Goal: Information Seeking & Learning: Learn about a topic

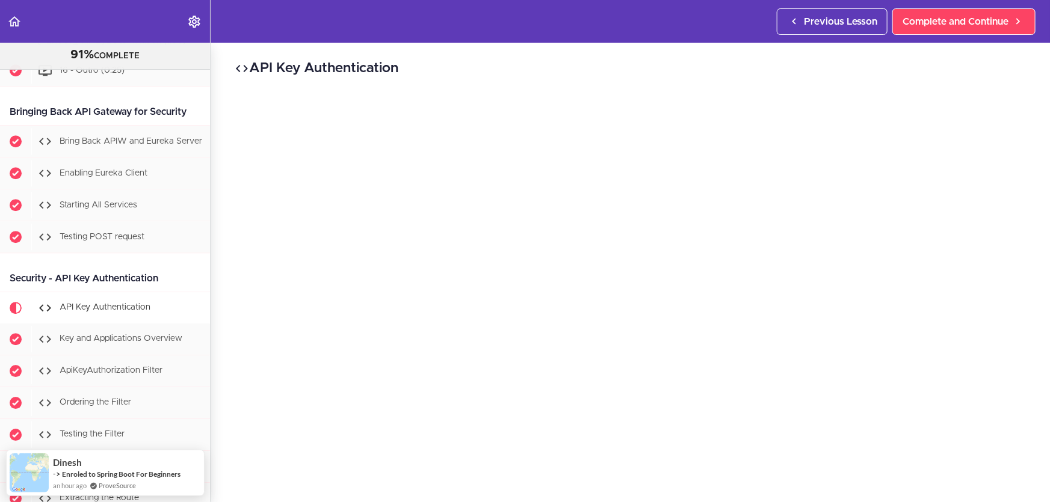
scroll to position [6331, 0]
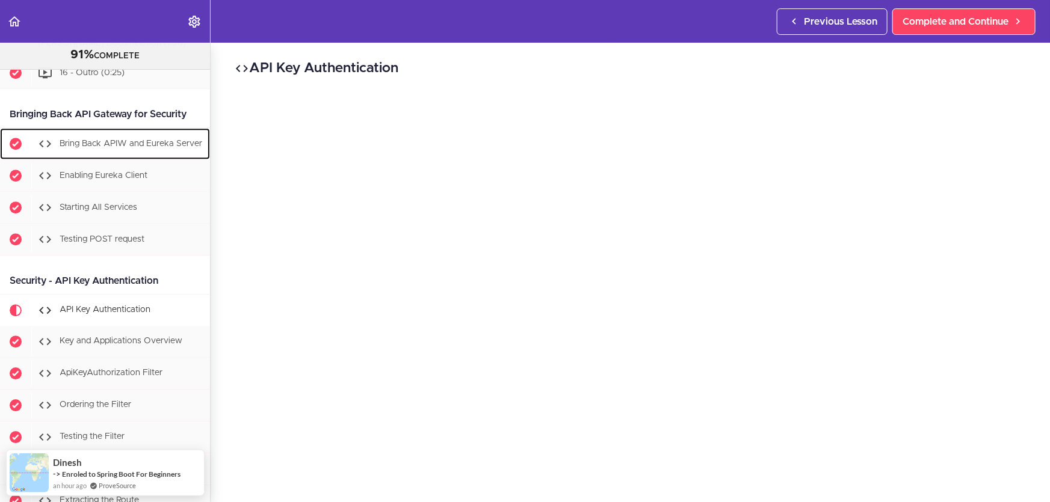
click at [147, 147] on span "Bring Back APIW and Eureka Server" at bounding box center [131, 143] width 143 height 8
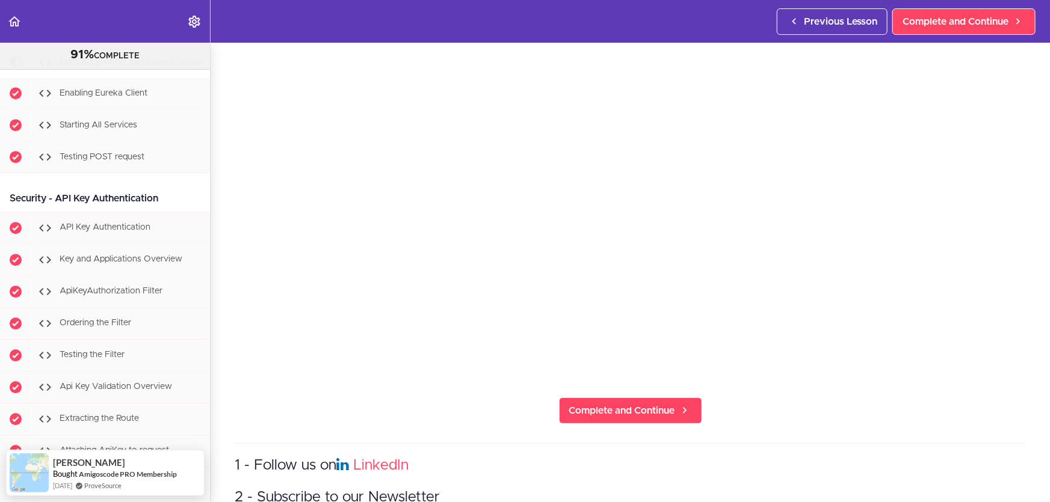
scroll to position [109, 0]
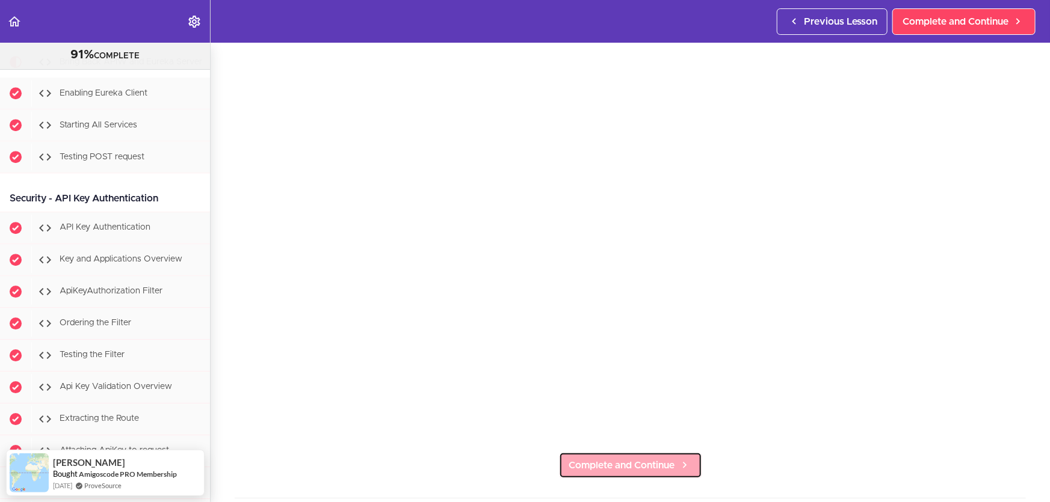
click at [678, 460] on icon at bounding box center [685, 465] width 14 height 13
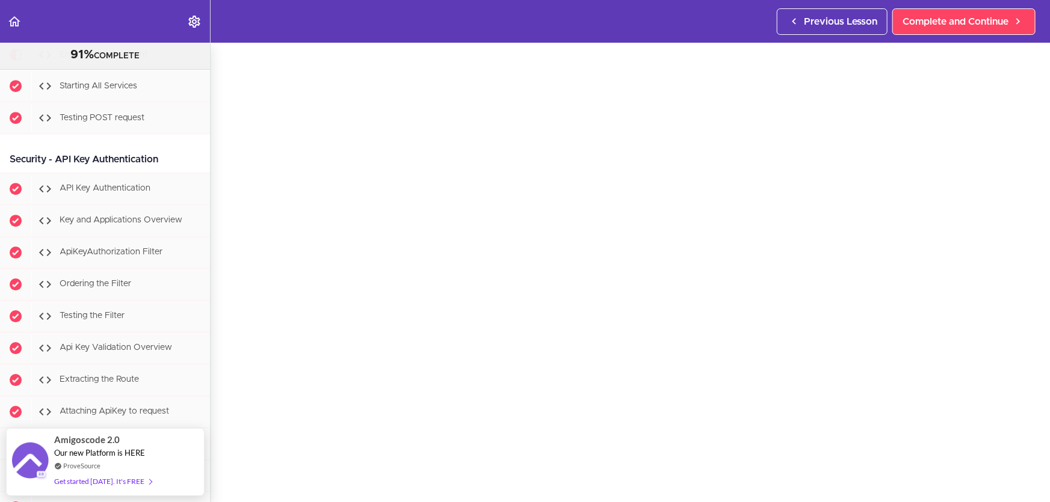
scroll to position [54, 0]
click at [973, 28] on span "Complete and Continue" at bounding box center [956, 21] width 106 height 14
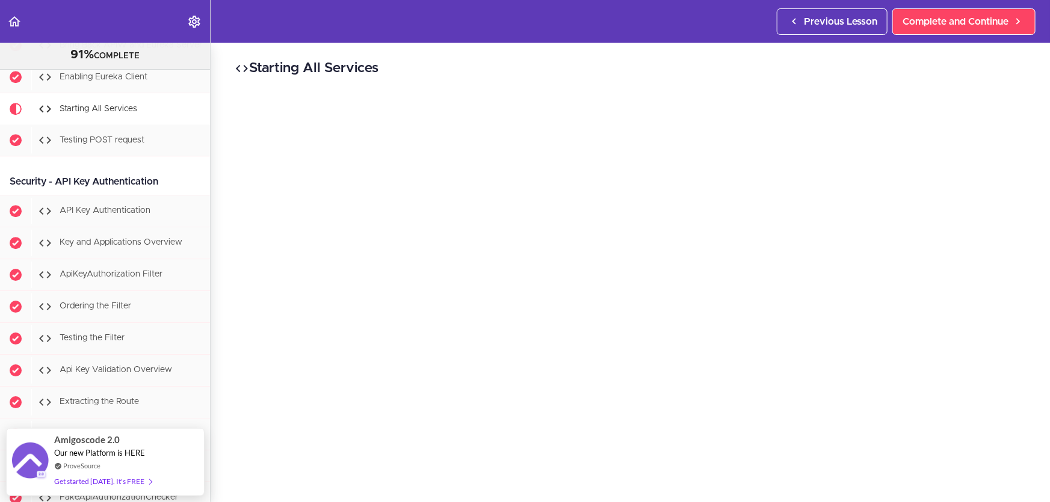
scroll to position [54, 0]
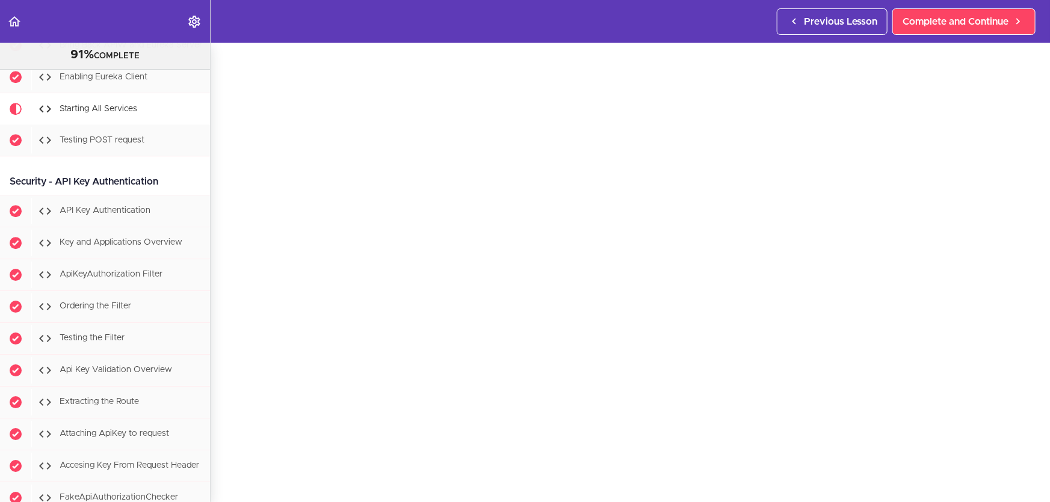
click at [501, 487] on section "Microservices and Distributed Systems 91% COMPLETE Getting Started 1 - Few Word…" at bounding box center [525, 273] width 1050 height 460
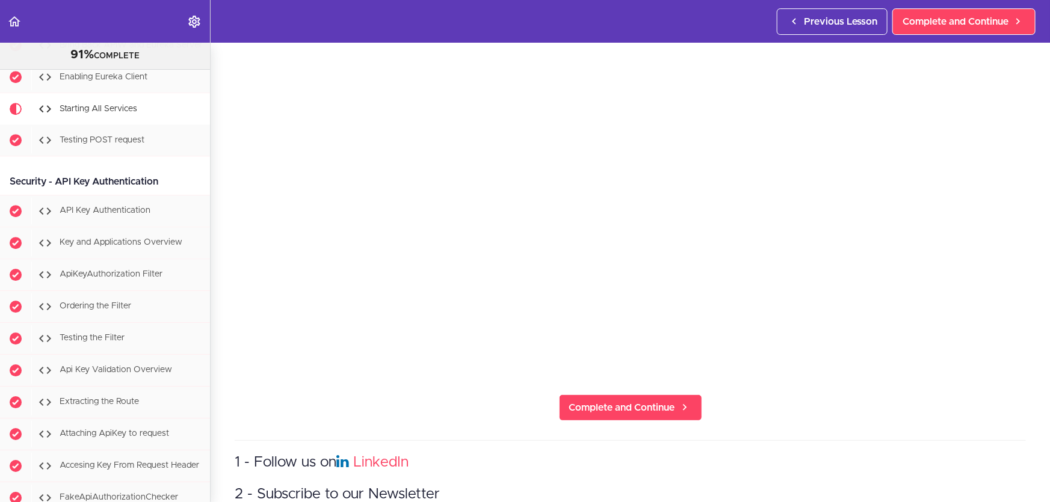
scroll to position [168, 0]
click at [601, 400] on span "Complete and Continue" at bounding box center [622, 407] width 106 height 14
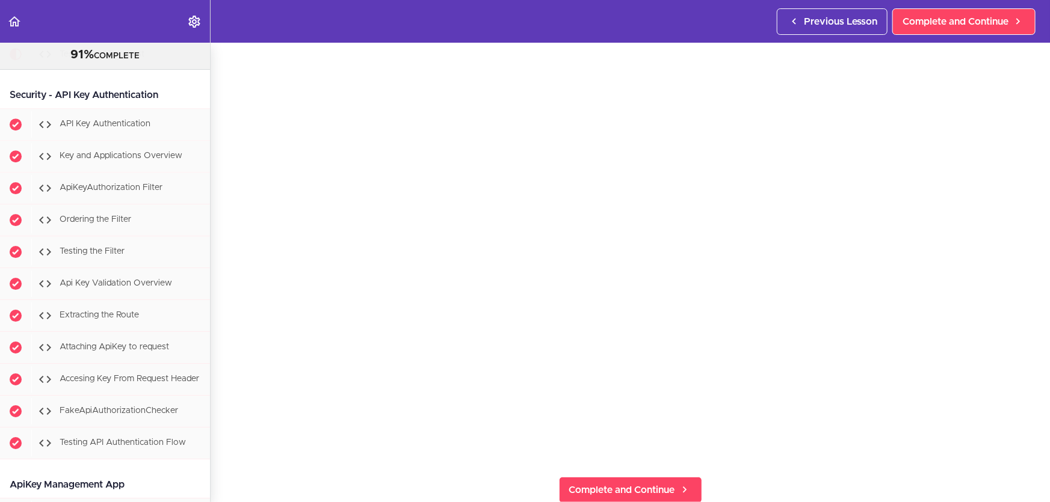
scroll to position [109, 0]
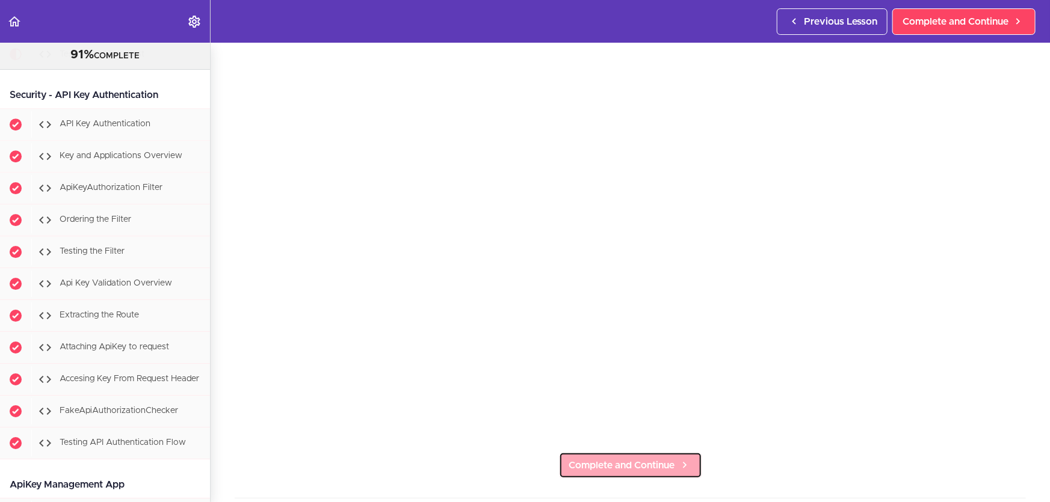
click at [644, 468] on link "Complete and Continue" at bounding box center [630, 466] width 143 height 26
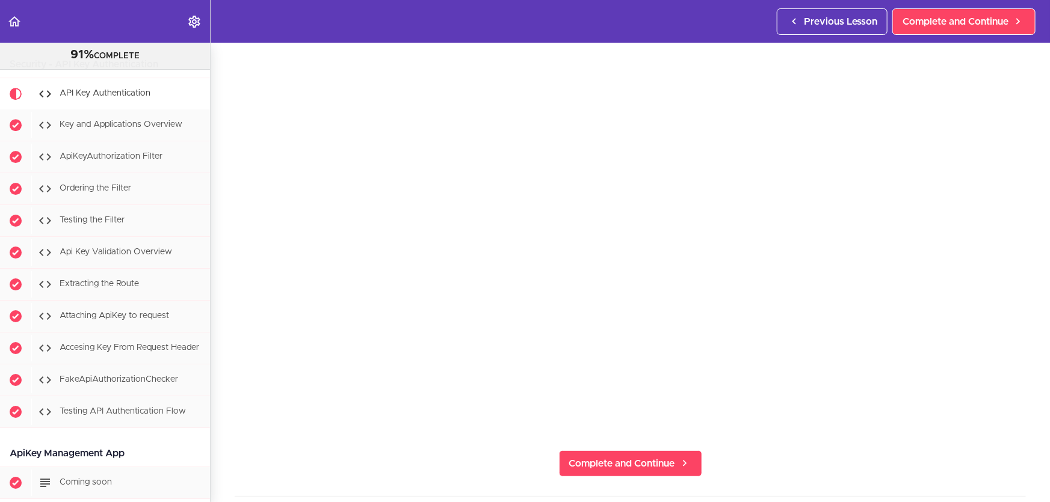
scroll to position [164, 0]
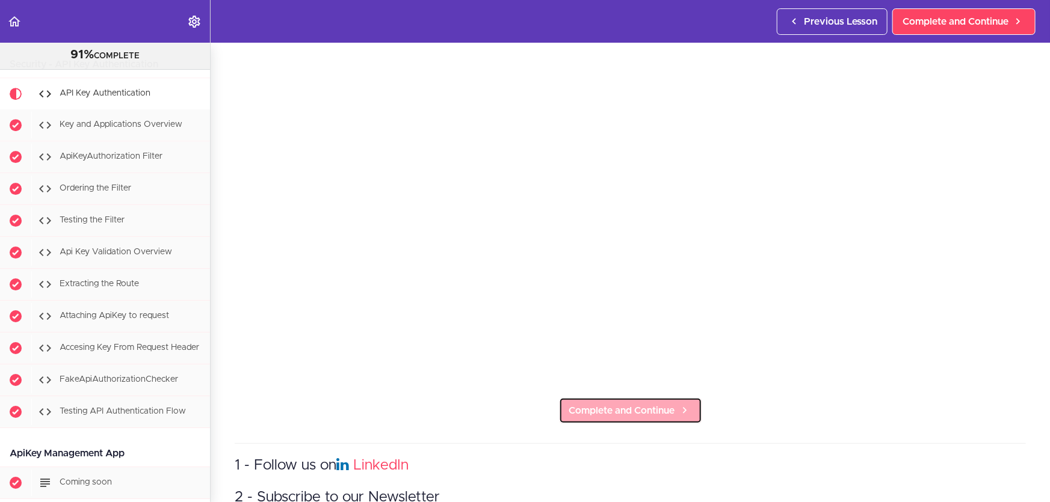
click at [655, 404] on span "Complete and Continue" at bounding box center [622, 411] width 106 height 14
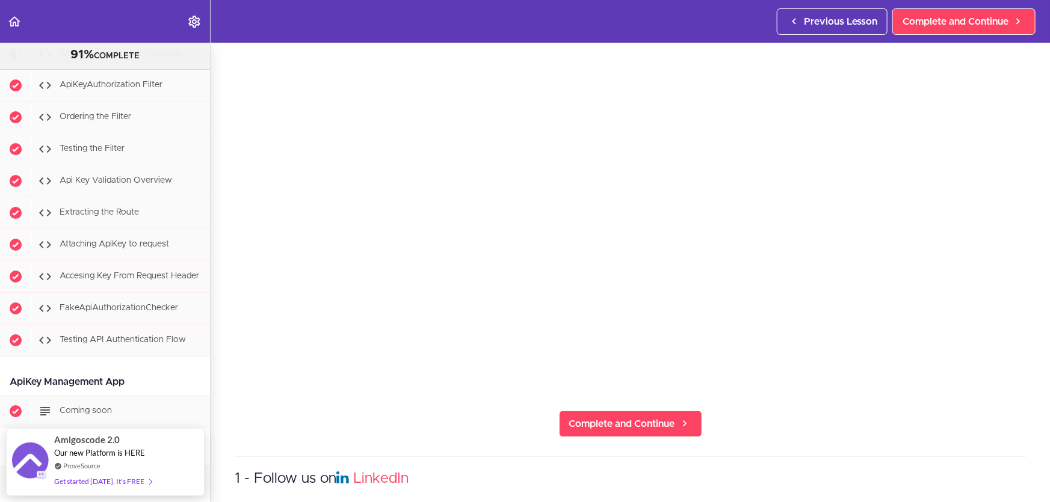
scroll to position [164, 0]
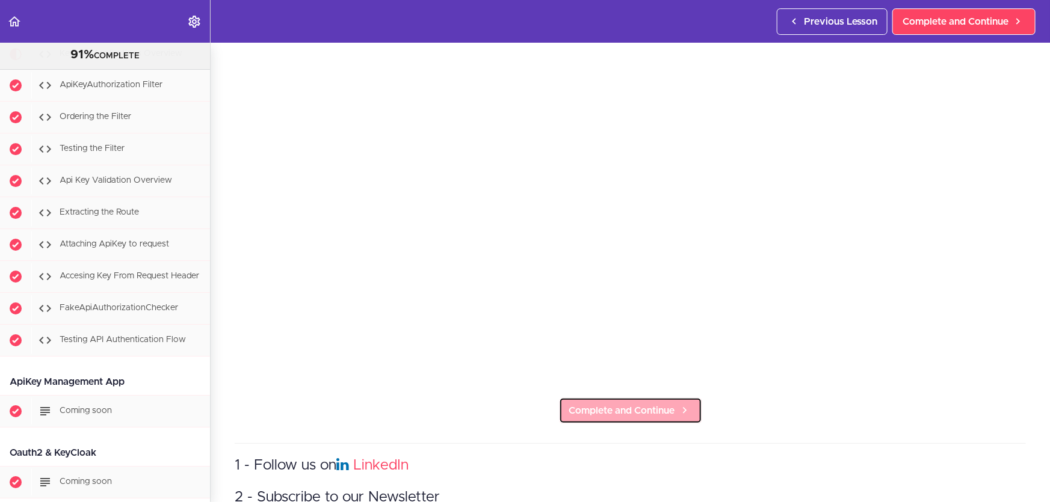
click at [649, 404] on span "Complete and Continue" at bounding box center [622, 411] width 106 height 14
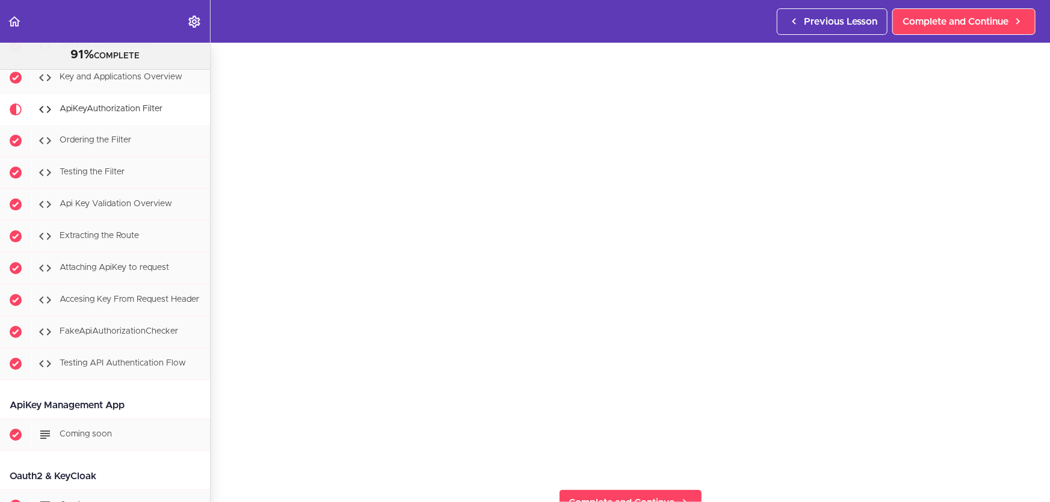
scroll to position [54, 0]
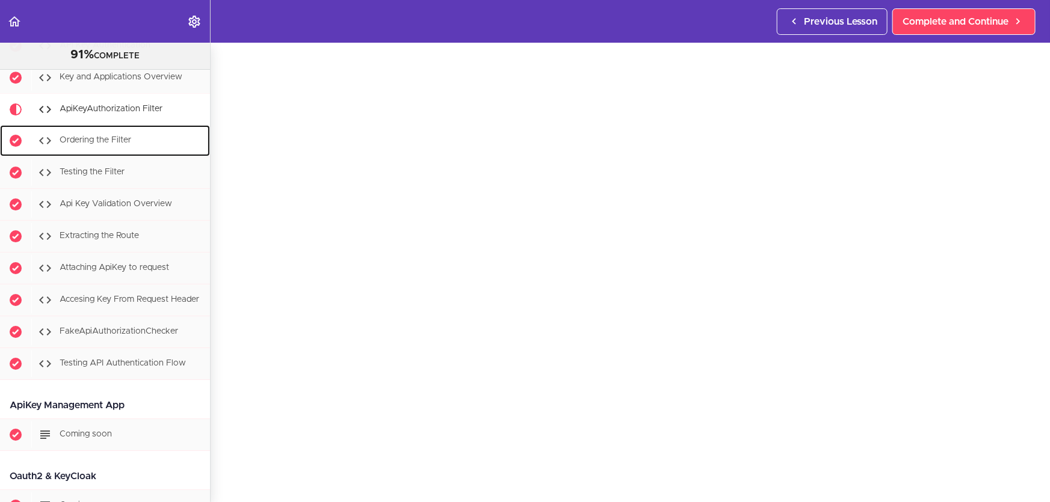
click at [158, 154] on div "Ordering the Filter" at bounding box center [120, 141] width 179 height 26
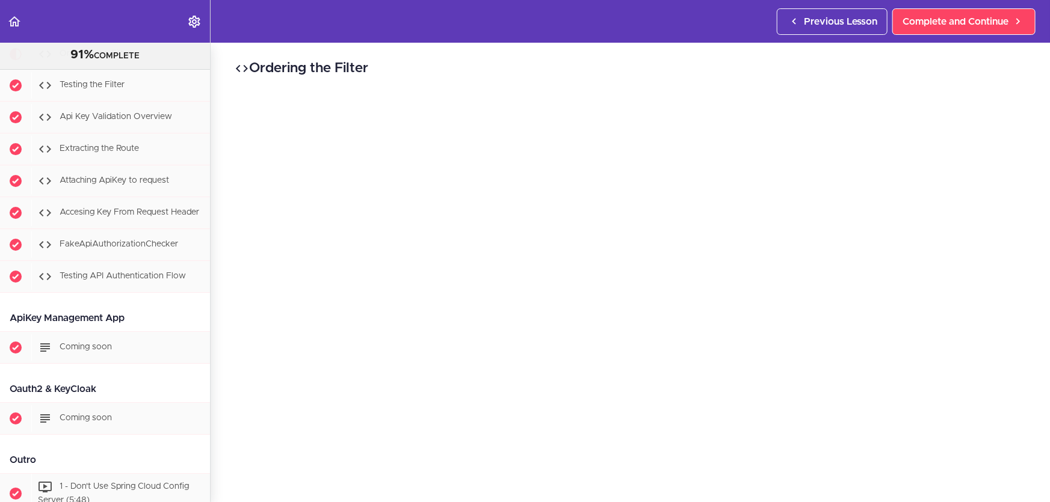
scroll to position [109, 0]
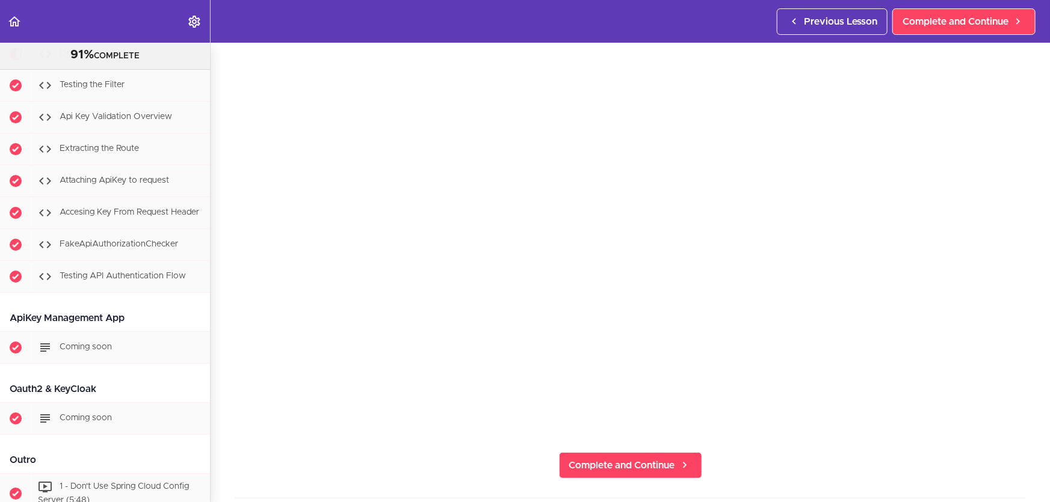
click at [417, 460] on section "Microservices and Distributed Systems 91% COMPLETE Getting Started 1 - Few Word…" at bounding box center [525, 273] width 1050 height 460
click at [403, 454] on section "Microservices and Distributed Systems 91% COMPLETE Getting Started 1 - Few Word…" at bounding box center [525, 273] width 1050 height 460
click at [904, 469] on section "Microservices and Distributed Systems 91% COMPLETE Getting Started 1 - Few Word…" at bounding box center [525, 273] width 1050 height 460
click at [678, 459] on icon at bounding box center [685, 465] width 14 height 13
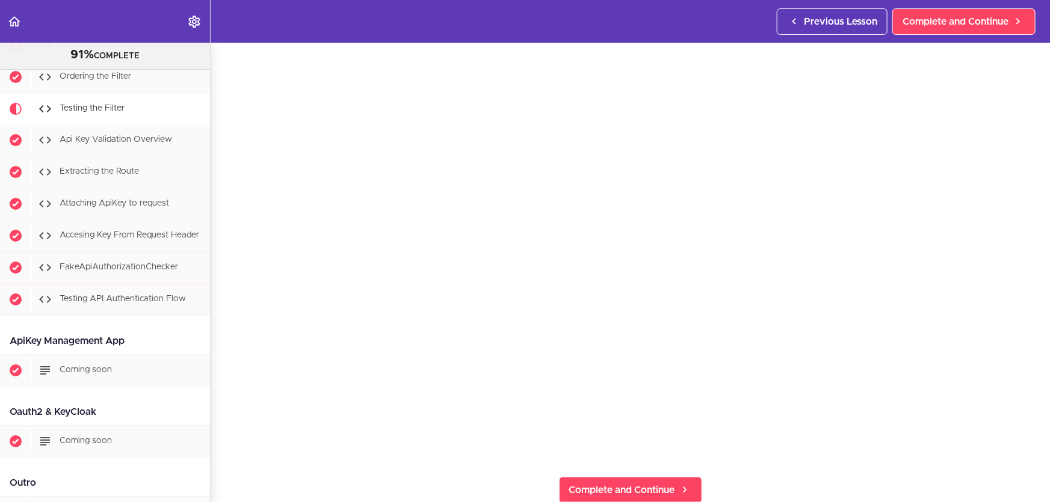
scroll to position [109, 0]
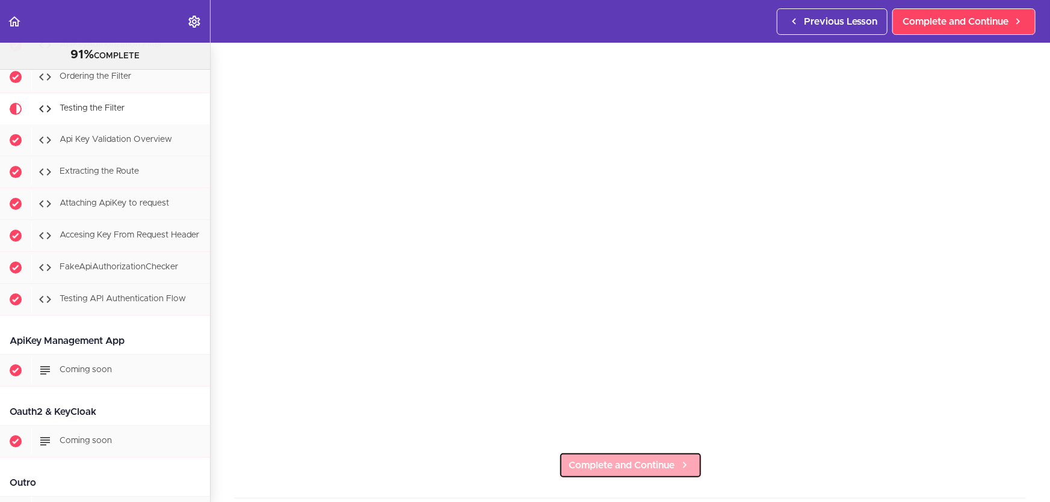
click at [667, 459] on span "Complete and Continue" at bounding box center [622, 466] width 106 height 14
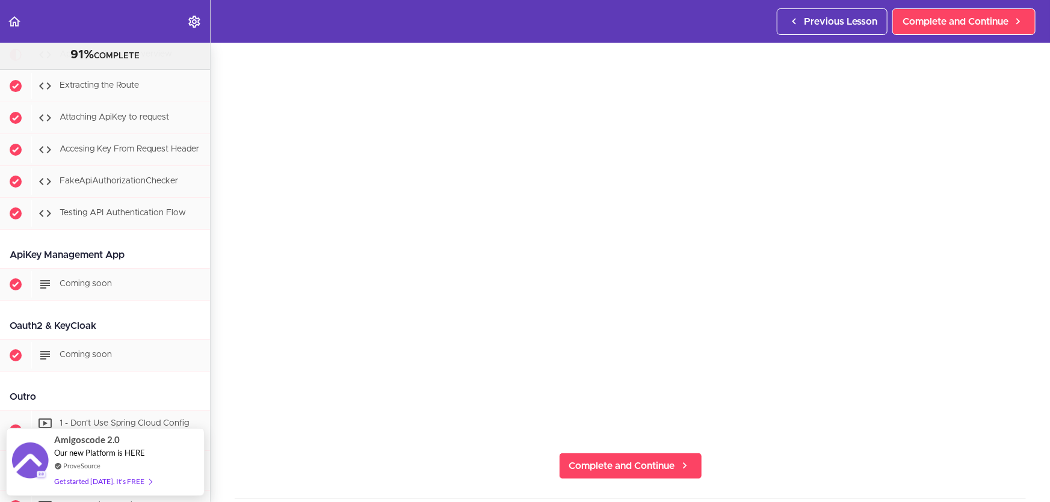
scroll to position [109, 0]
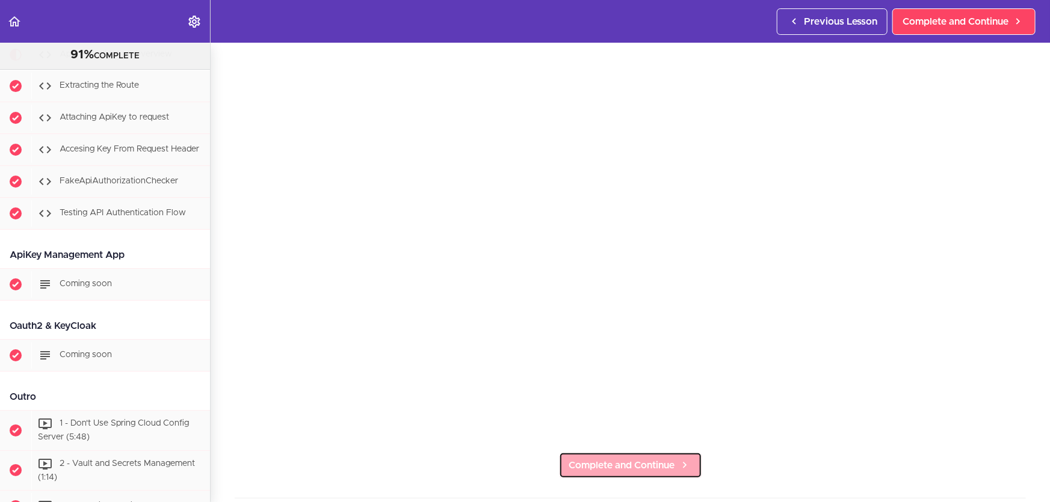
click at [667, 459] on span "Complete and Continue" at bounding box center [622, 466] width 106 height 14
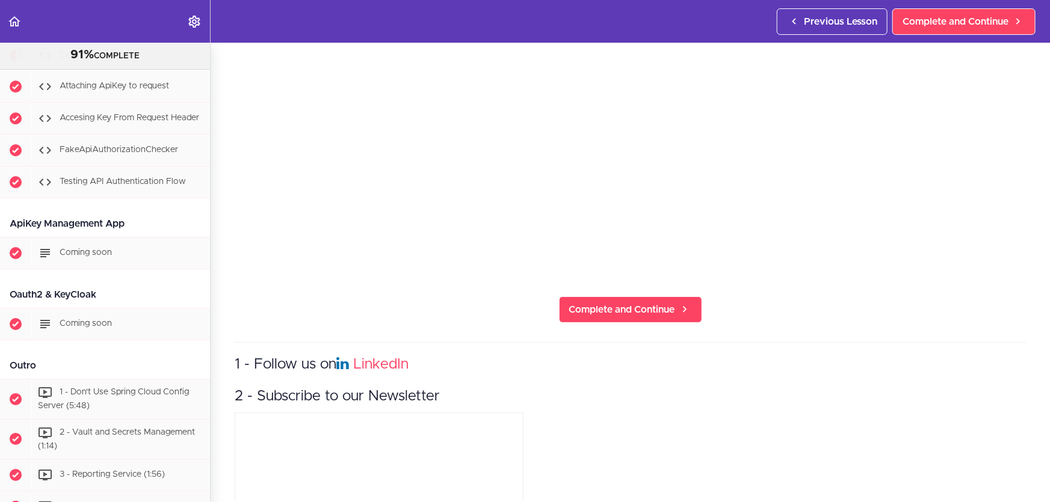
scroll to position [273, 0]
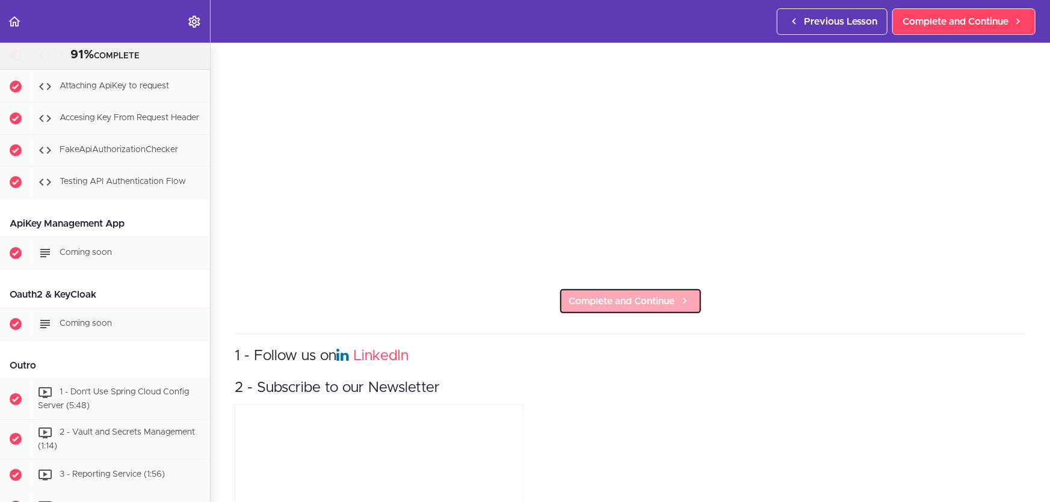
click at [628, 298] on span "Complete and Continue" at bounding box center [622, 301] width 106 height 14
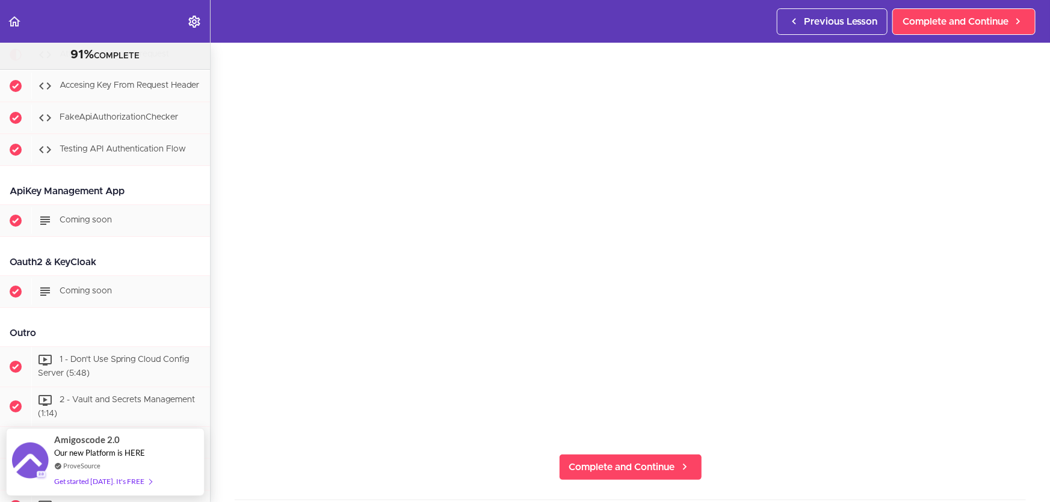
scroll to position [109, 0]
click at [631, 462] on span "Complete and Continue" at bounding box center [622, 466] width 106 height 14
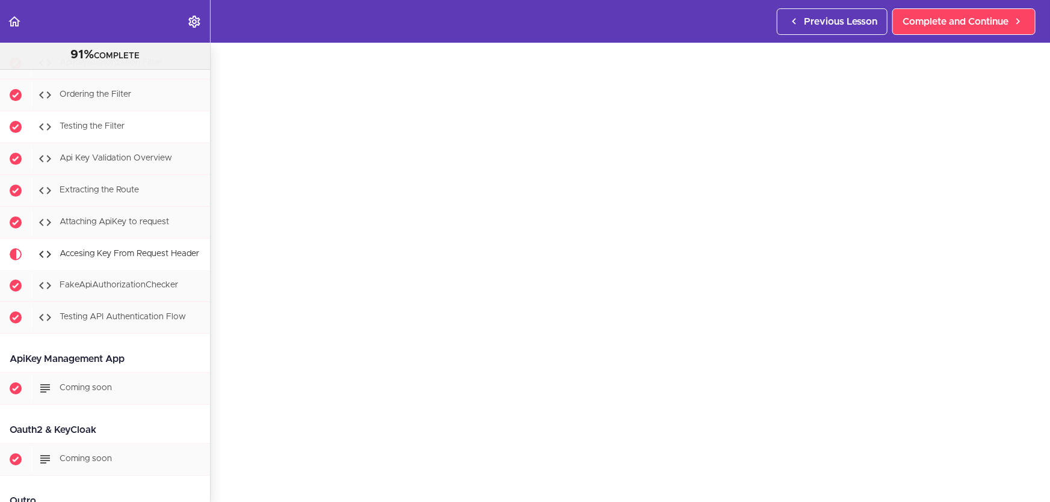
scroll to position [6623, 0]
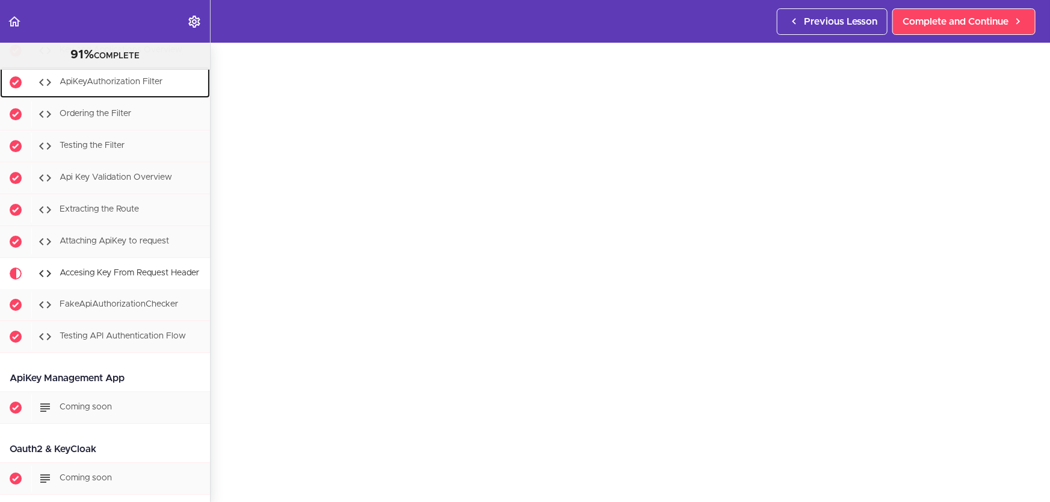
click at [145, 86] on span "ApiKeyAuthorization Filter" at bounding box center [111, 82] width 103 height 8
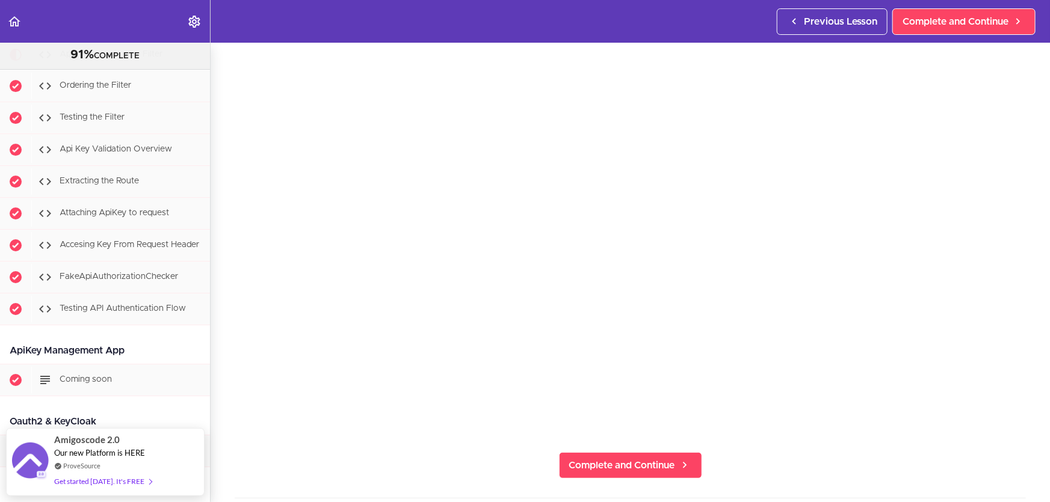
scroll to position [54, 0]
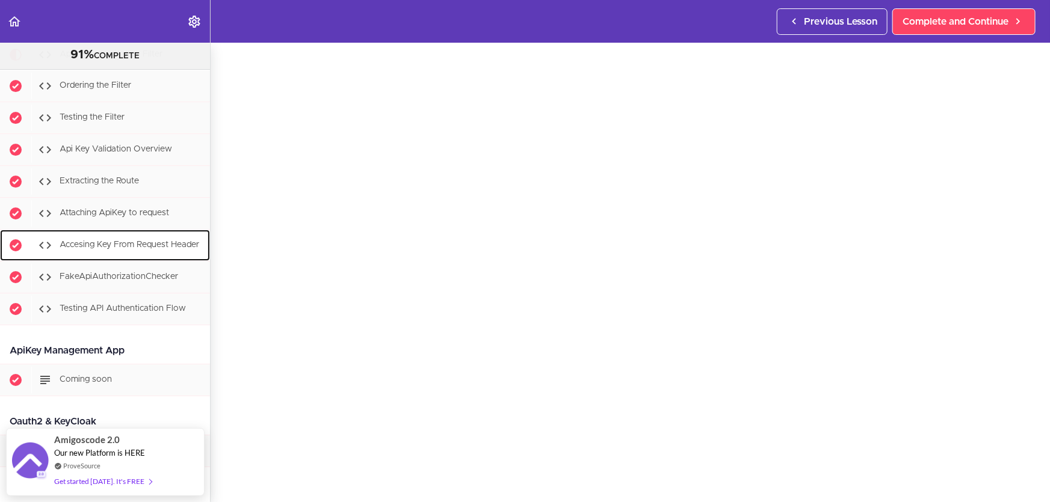
click at [134, 259] on div "Accesing Key From Request Header" at bounding box center [120, 245] width 179 height 26
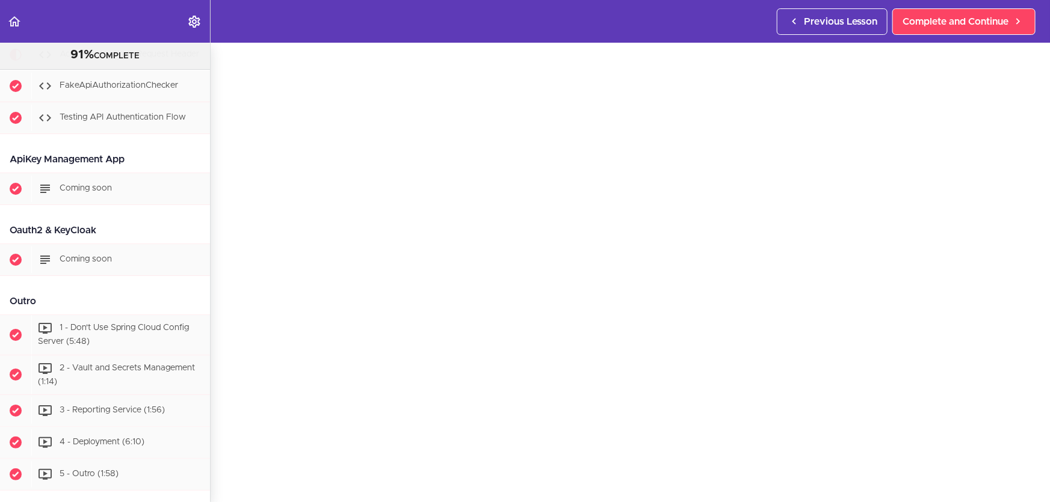
scroll to position [164, 0]
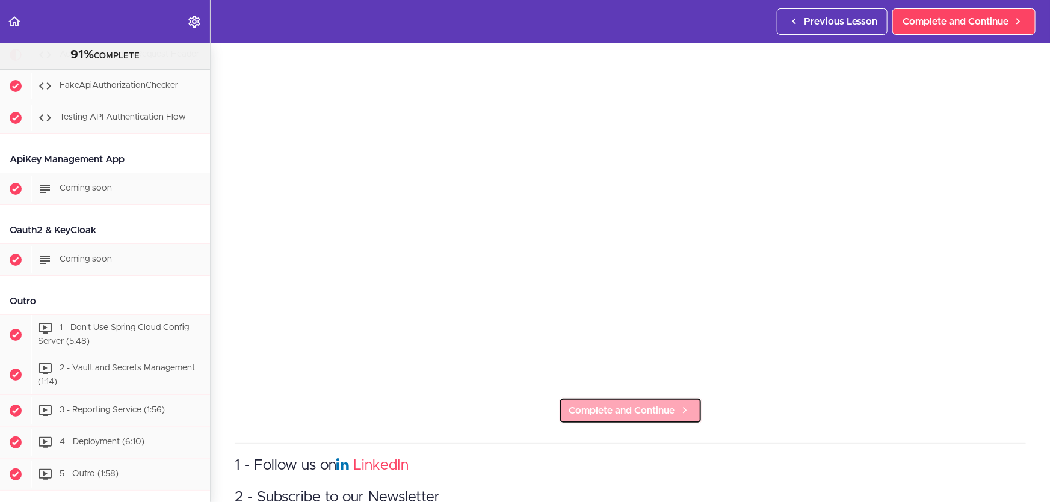
click at [613, 404] on span "Complete and Continue" at bounding box center [622, 411] width 106 height 14
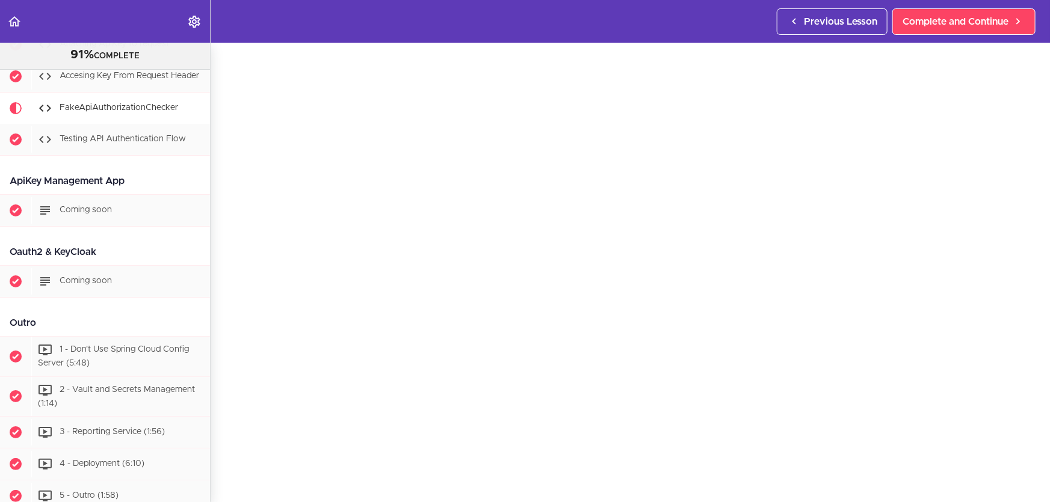
scroll to position [164, 0]
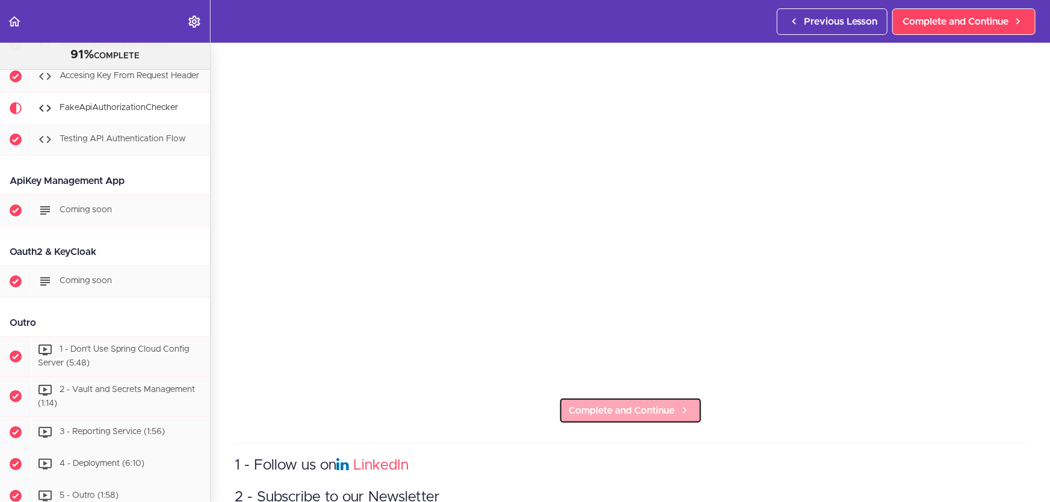
click at [634, 404] on span "Complete and Continue" at bounding box center [622, 411] width 106 height 14
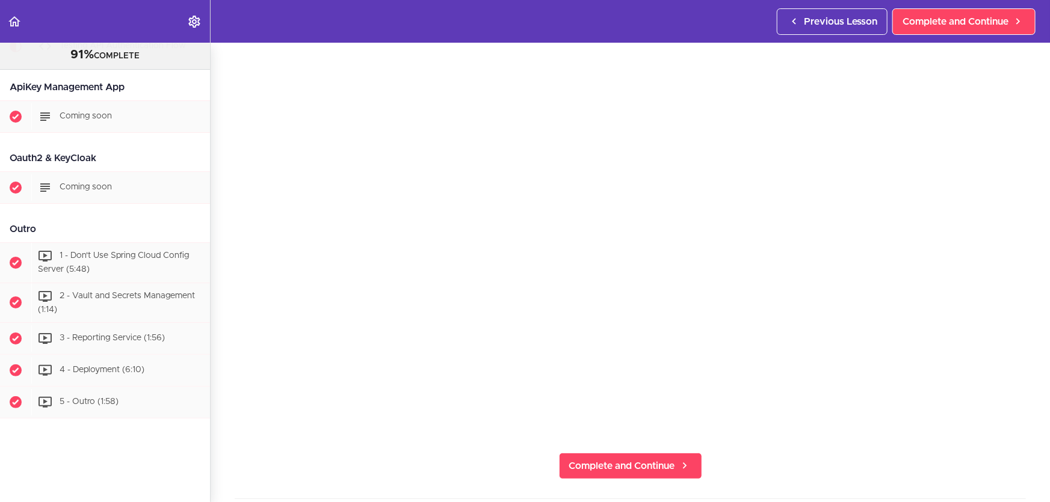
scroll to position [109, 0]
click at [653, 459] on span "Complete and Continue" at bounding box center [622, 466] width 106 height 14
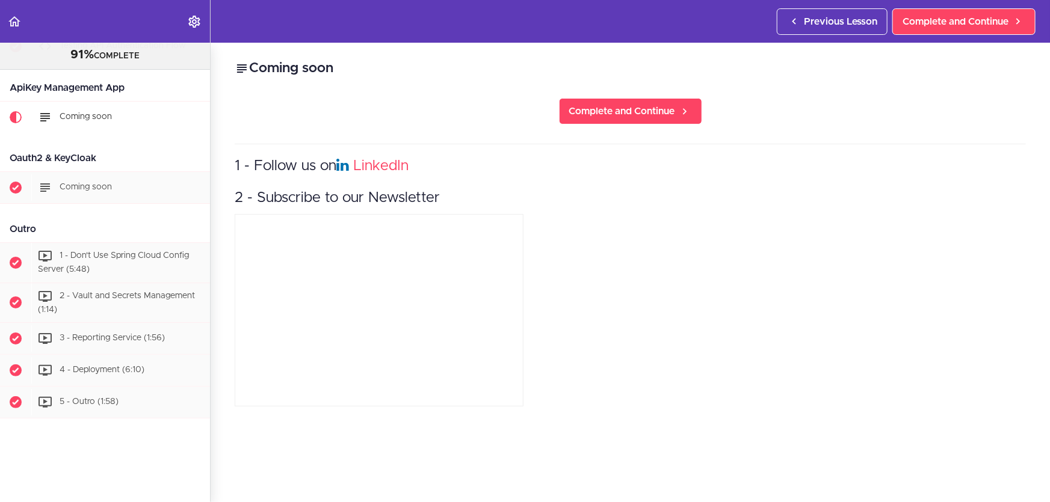
scroll to position [6984, 0]
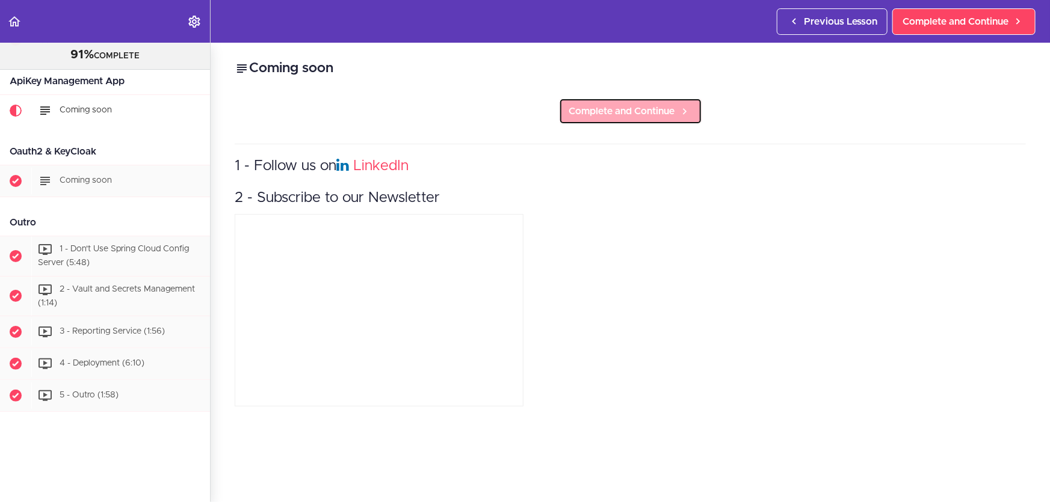
click at [643, 110] on span "Complete and Continue" at bounding box center [622, 111] width 106 height 14
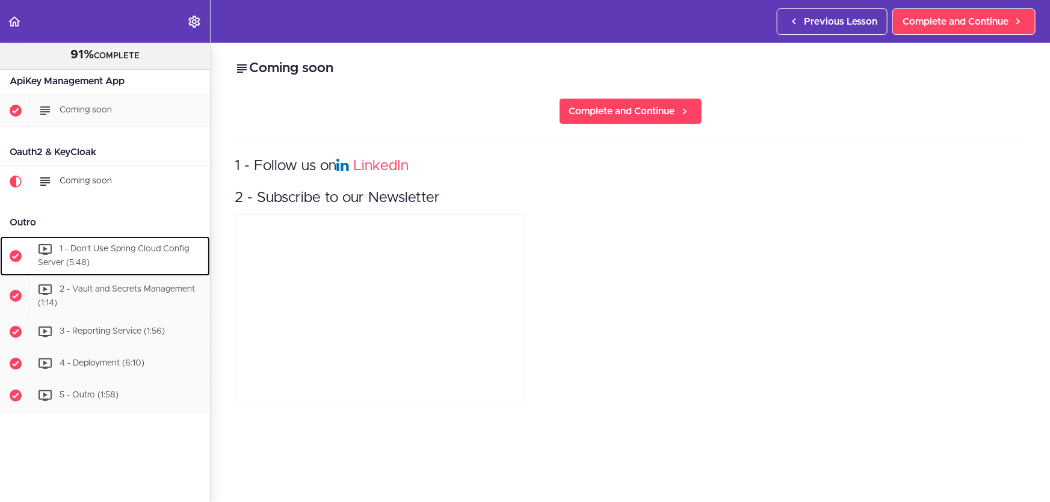
click at [131, 253] on div "1 - Don't Use Spring Cloud Config Server (5:48)" at bounding box center [120, 256] width 179 height 40
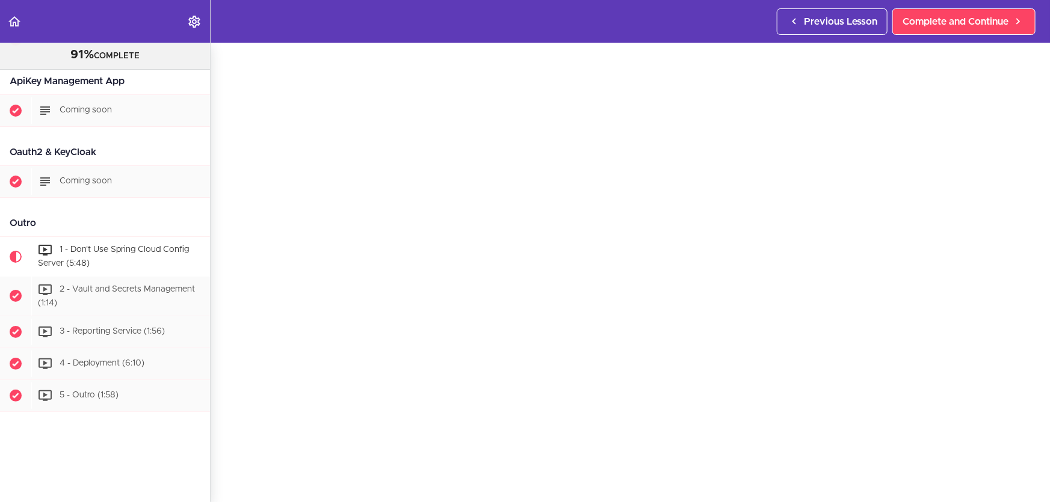
scroll to position [54, 0]
click at [631, 493] on section "Microservices and Distributed Systems 91% COMPLETE Getting Started 1 - Few Word…" at bounding box center [525, 273] width 1050 height 460
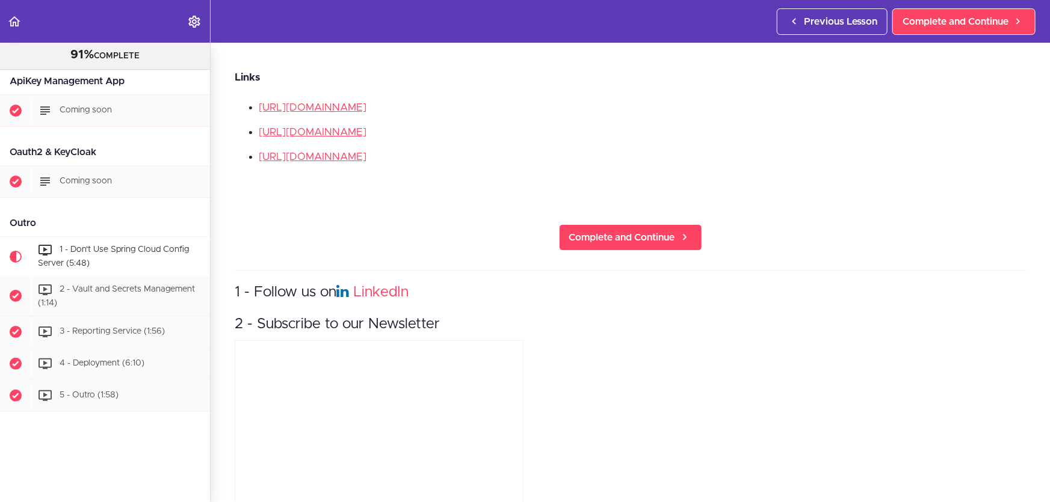
scroll to position [492, 0]
click at [678, 235] on icon at bounding box center [685, 236] width 14 height 13
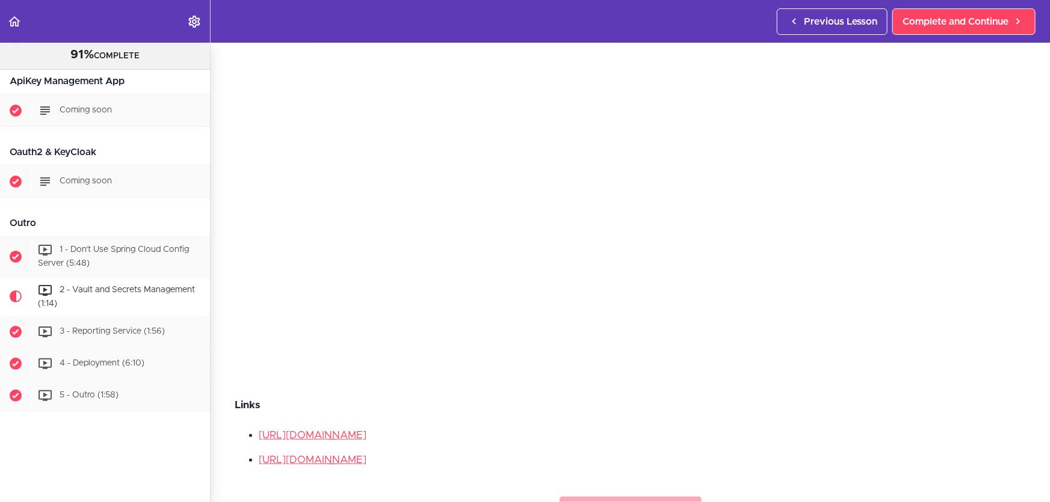
scroll to position [218, 0]
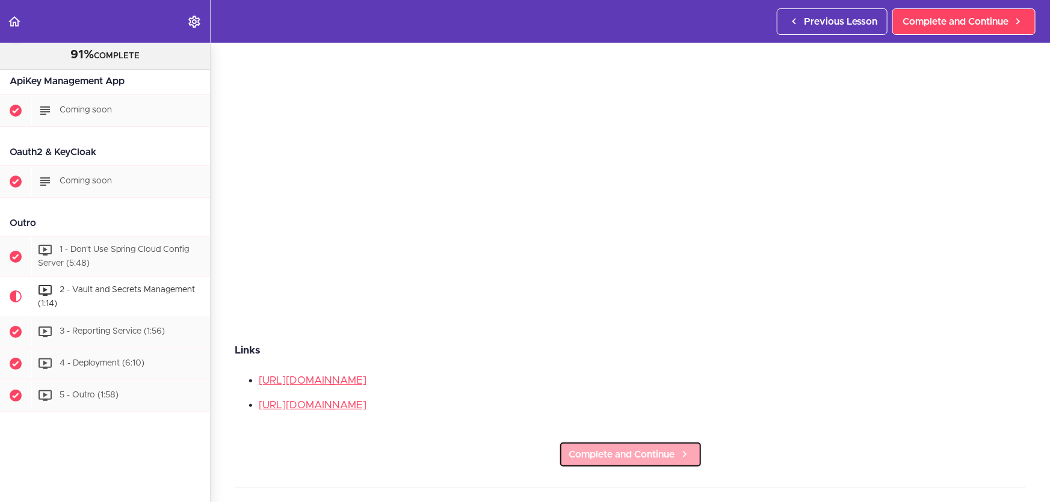
click at [613, 448] on span "Complete and Continue" at bounding box center [622, 455] width 106 height 14
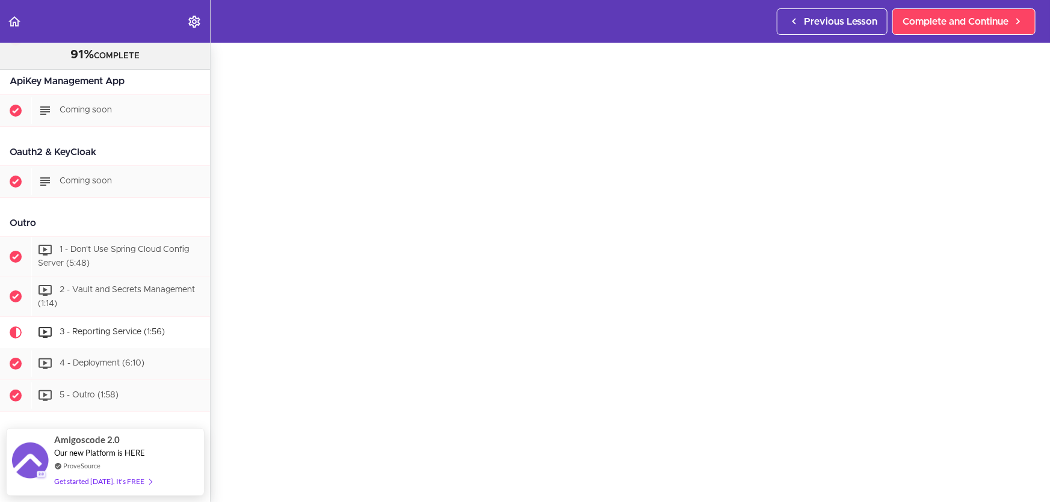
scroll to position [113, 0]
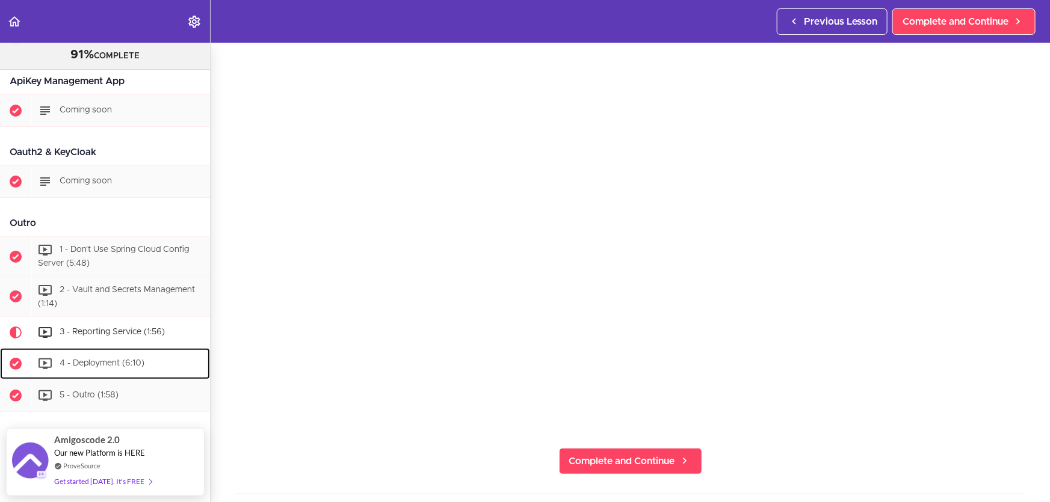
click at [132, 360] on span "4 - Deployment (6:10)" at bounding box center [102, 364] width 85 height 8
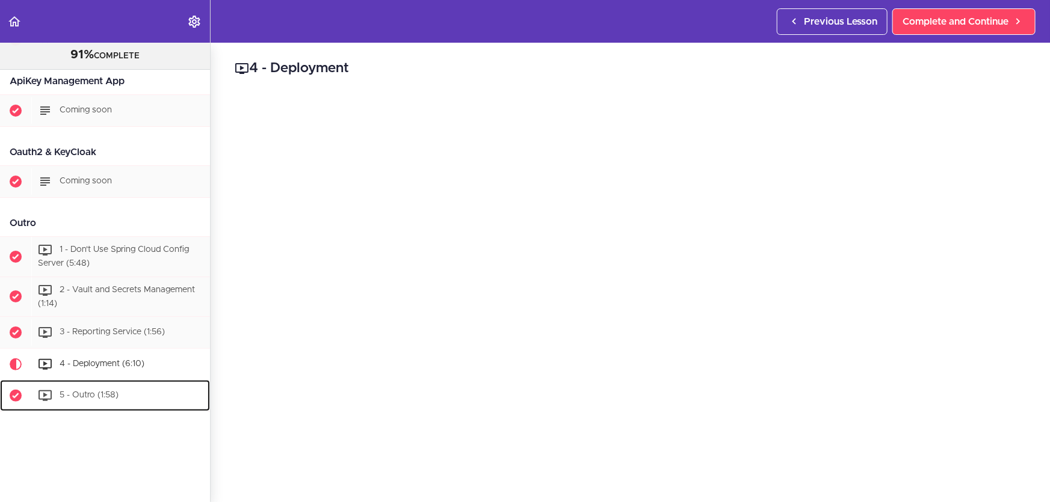
click at [116, 383] on div "5 - Outro (1:58)" at bounding box center [120, 396] width 179 height 26
